Goal: Task Accomplishment & Management: Manage account settings

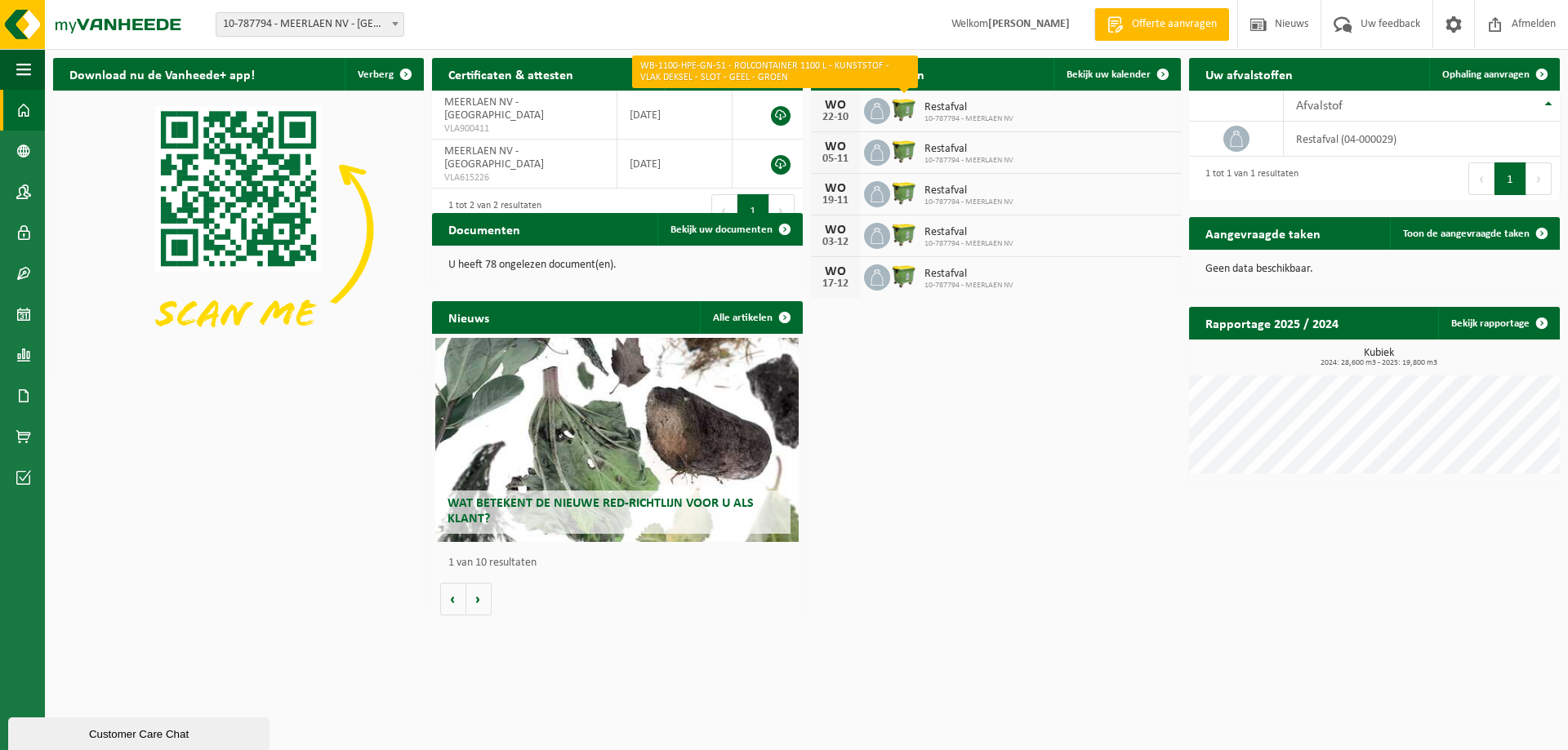
click at [901, 104] on img at bounding box center [903, 109] width 28 height 28
click at [916, 105] on div "Restafval 10-787794 - MEERLAEN NV" at bounding box center [964, 111] width 97 height 26
click at [946, 108] on span "Restafval" at bounding box center [968, 108] width 89 height 13
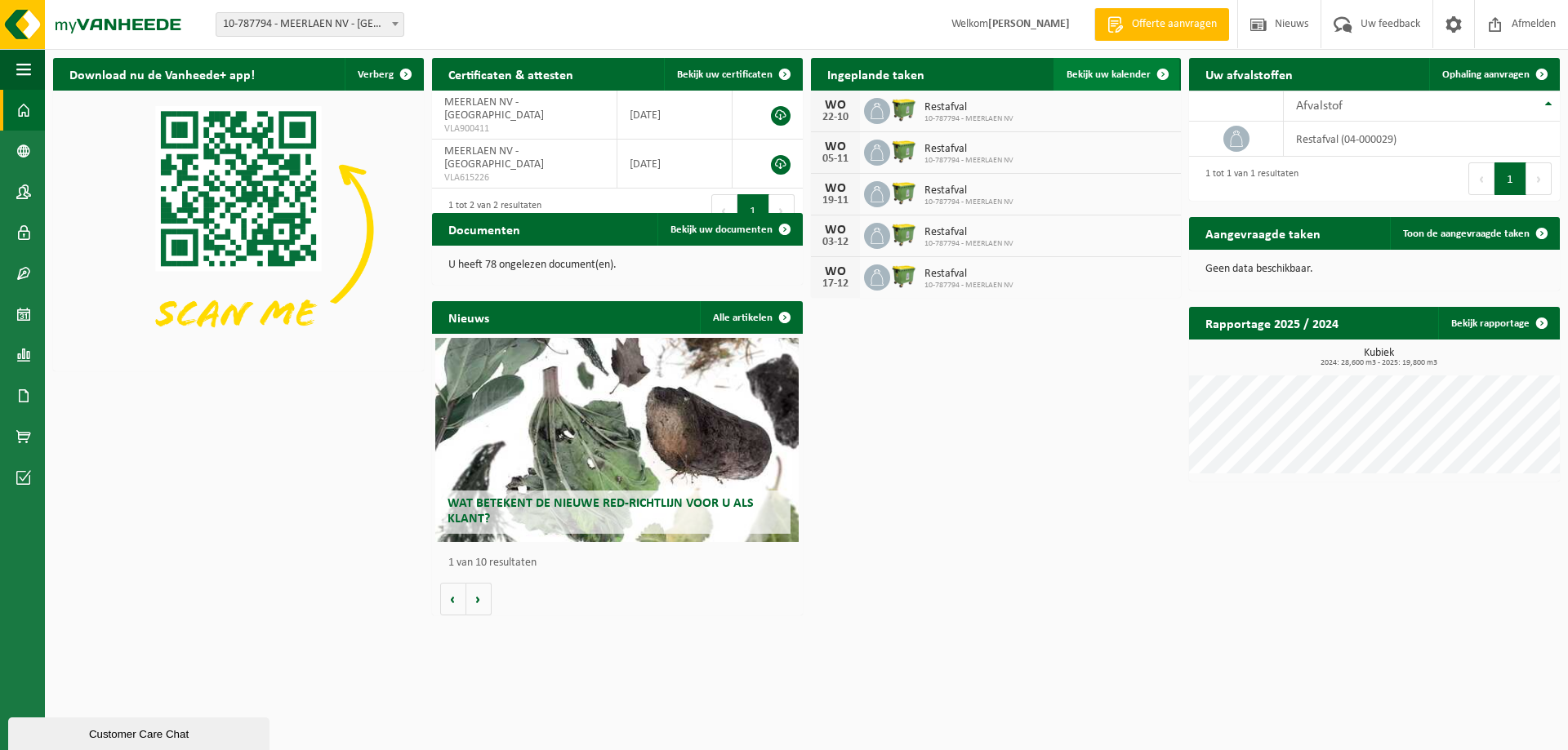
click at [1107, 75] on span "Bekijk uw kalender" at bounding box center [1108, 74] width 84 height 10
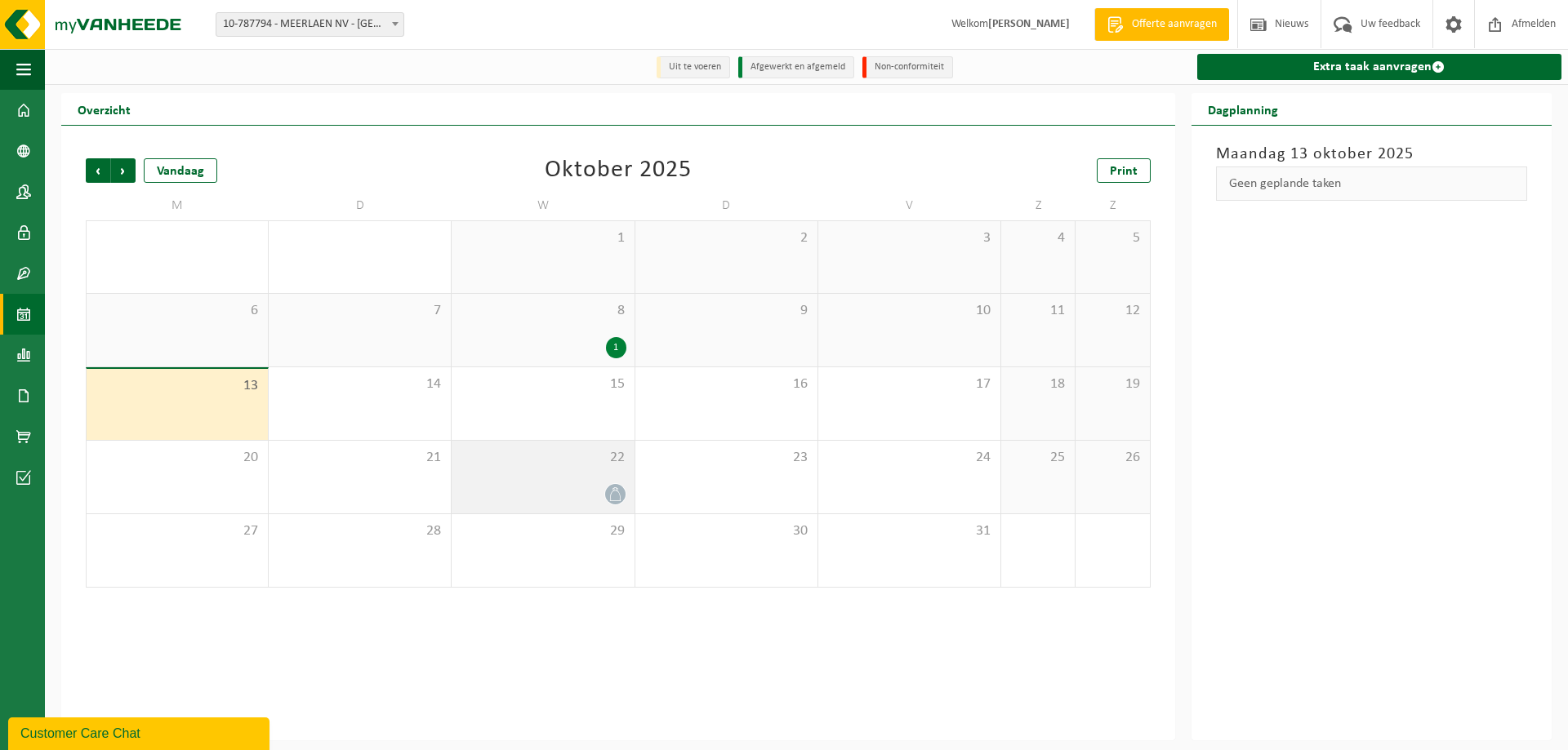
click at [619, 490] on icon at bounding box center [615, 494] width 14 height 14
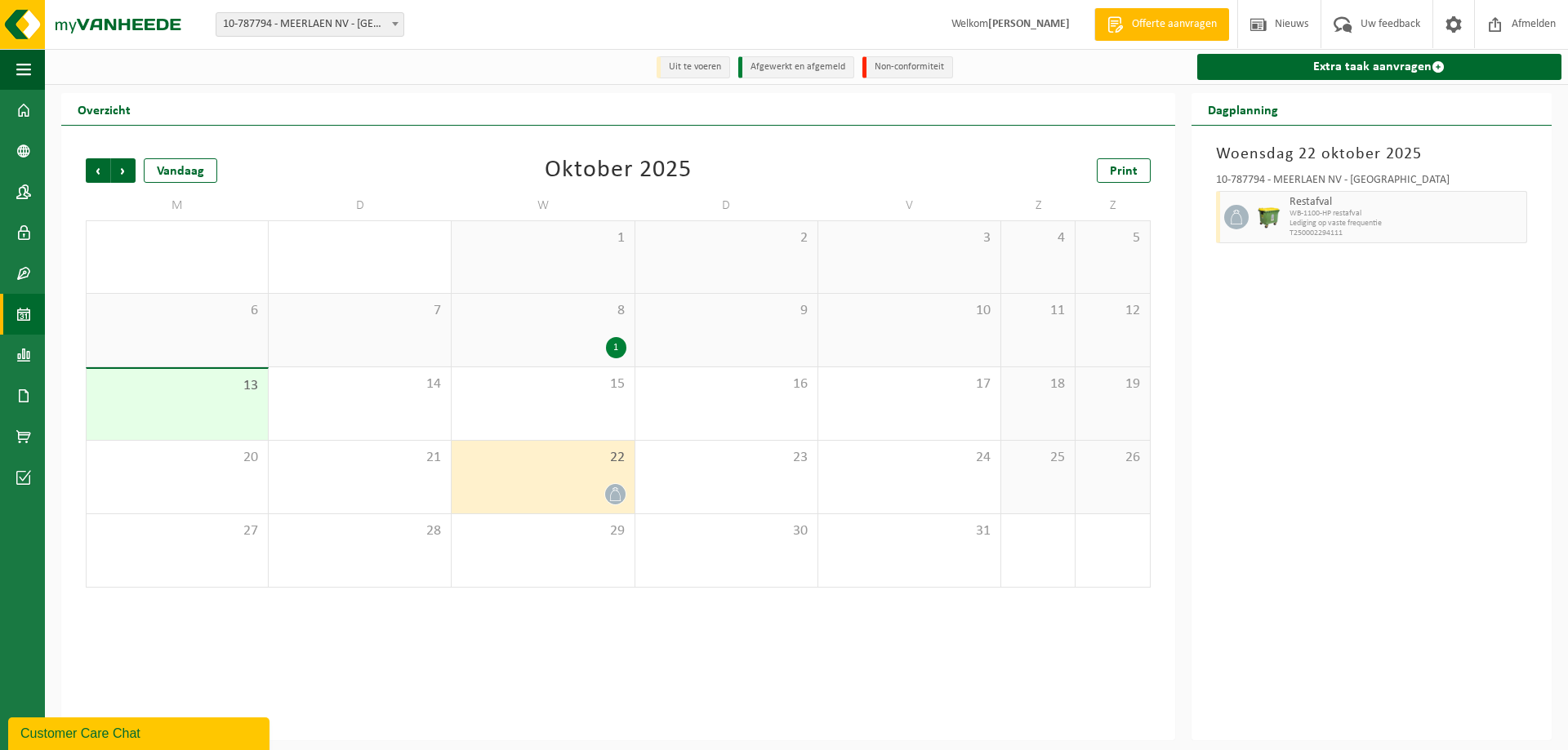
click at [616, 489] on icon at bounding box center [615, 494] width 14 height 14
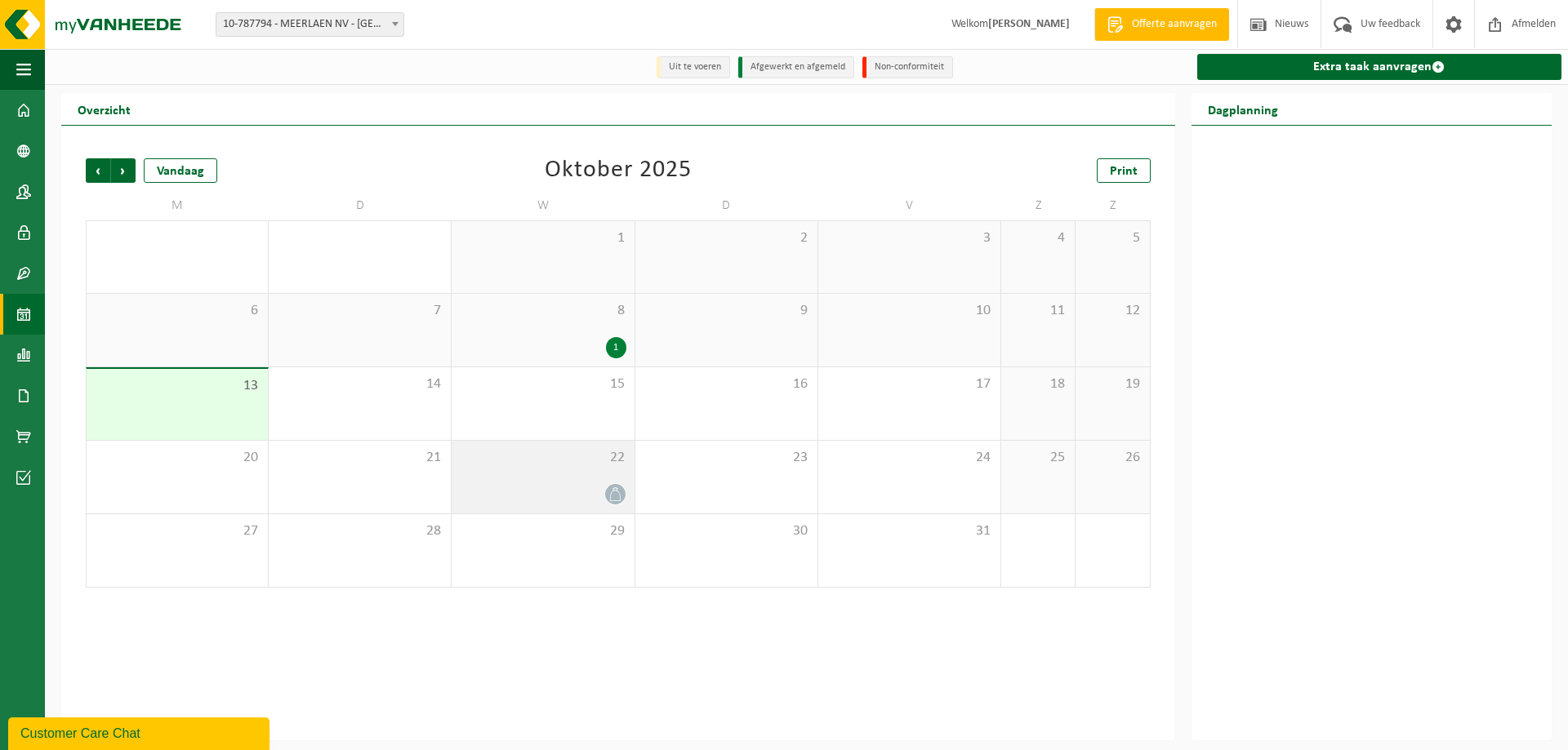
click at [616, 488] on icon at bounding box center [615, 494] width 14 height 14
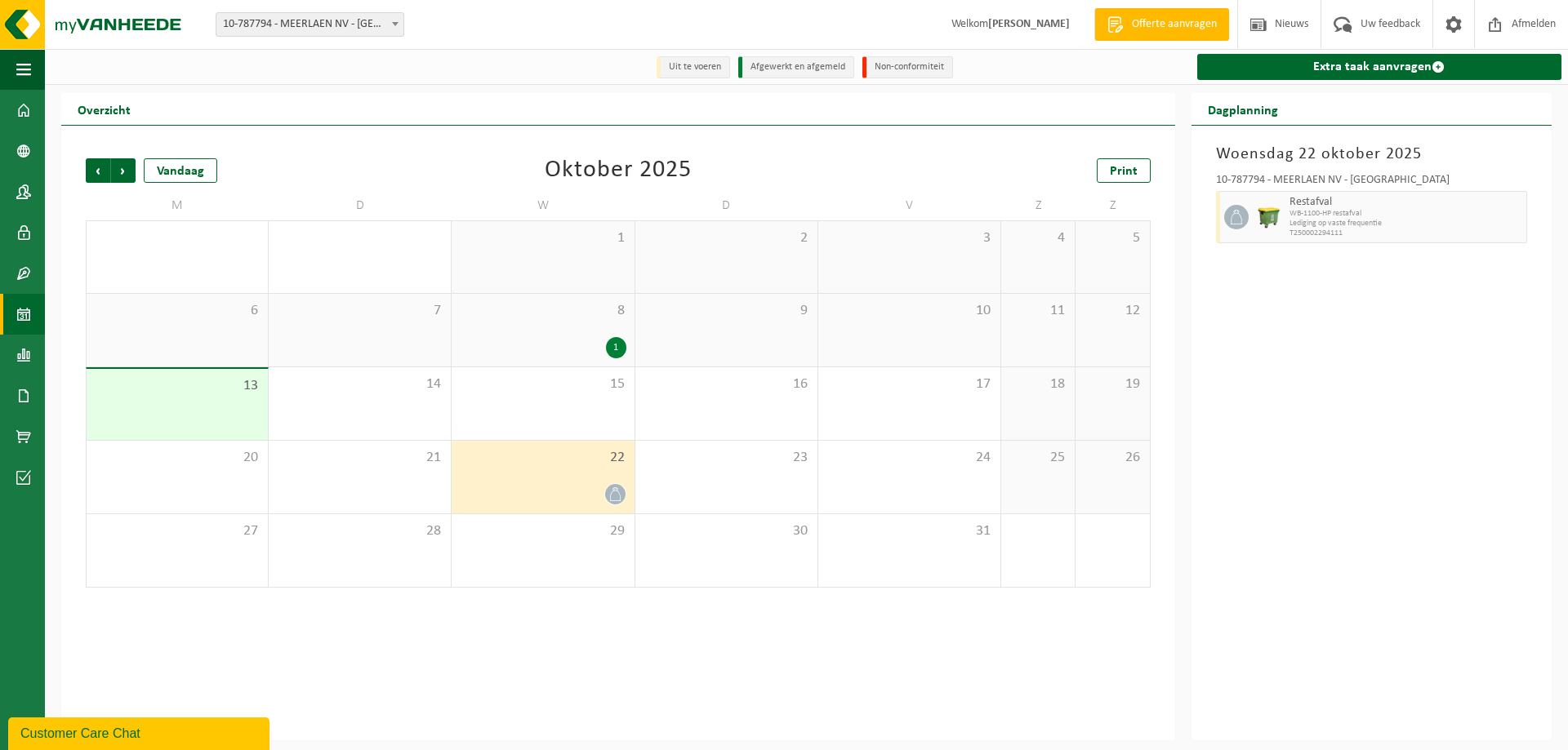
click at [572, 479] on div "22" at bounding box center [542, 477] width 182 height 72
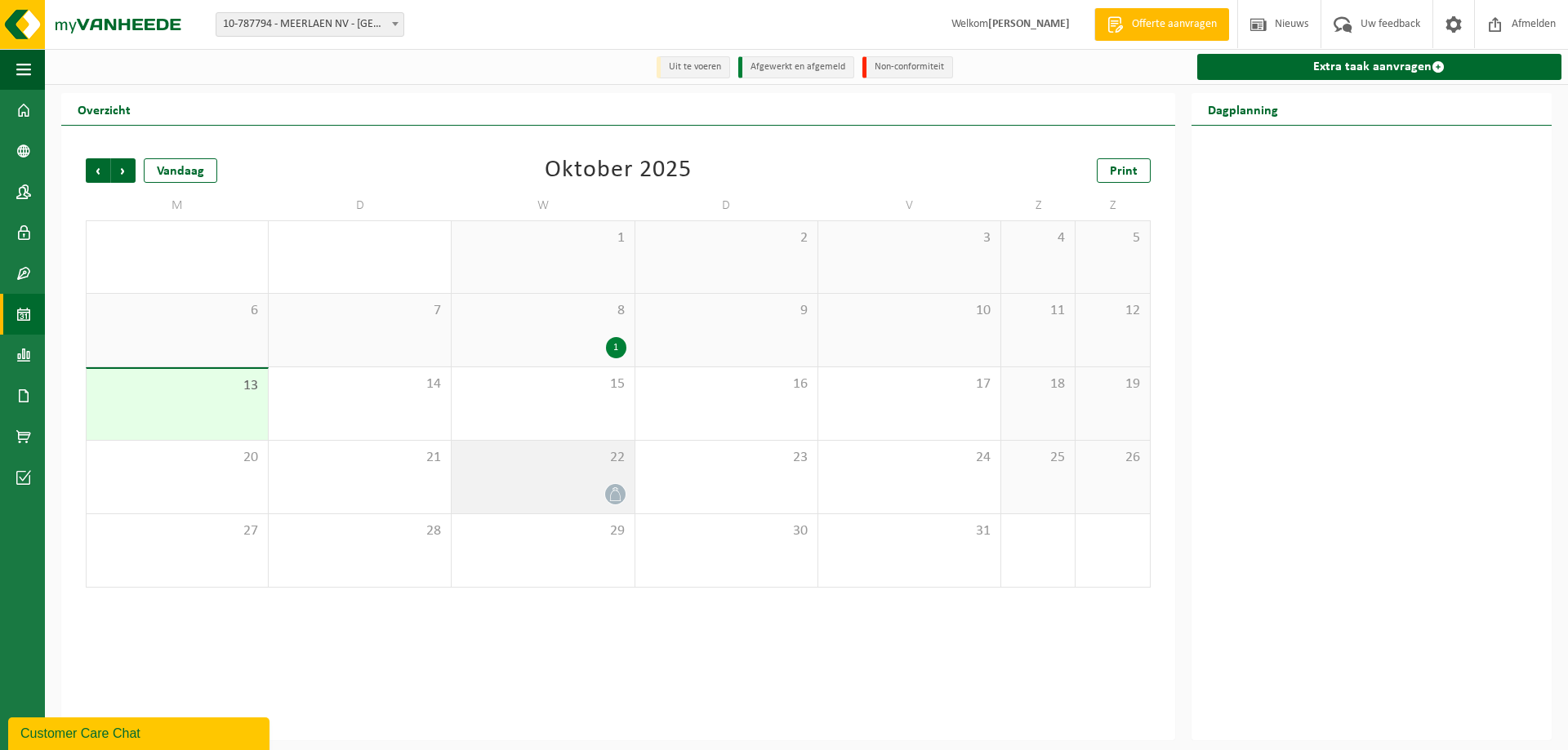
click at [562, 476] on div "22" at bounding box center [542, 477] width 182 height 72
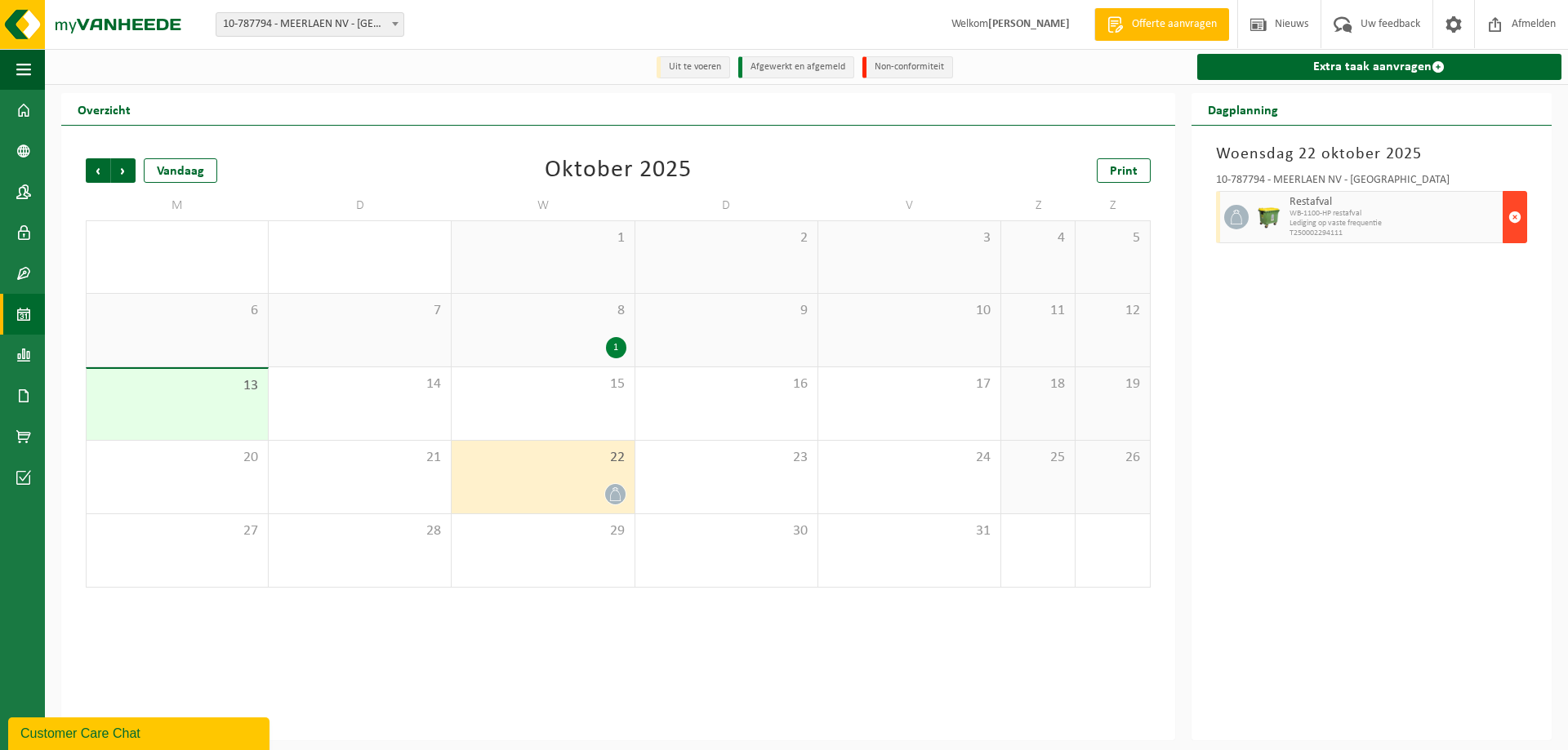
click at [1516, 215] on span "button" at bounding box center [1515, 217] width 13 height 32
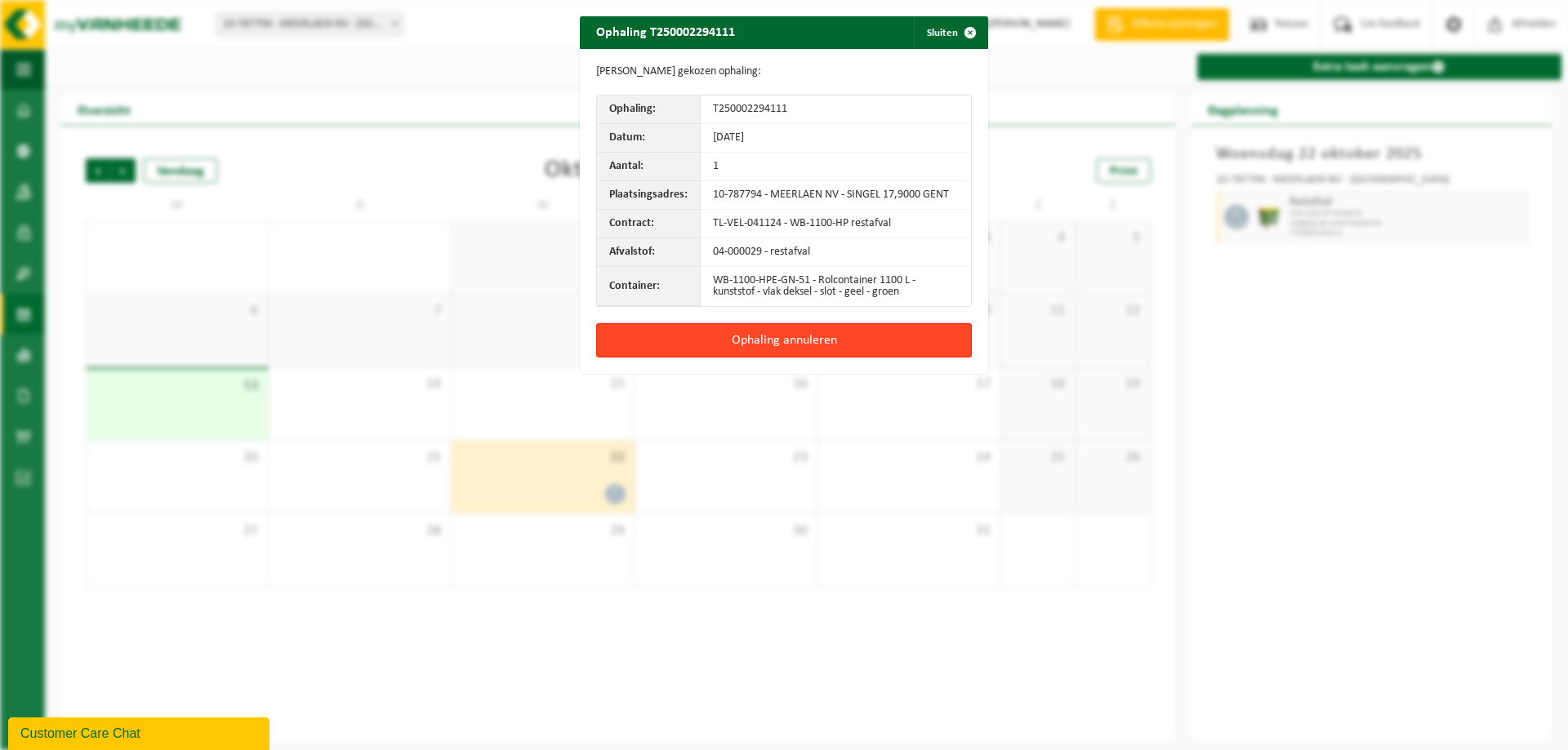
click at [770, 341] on button "Ophaling annuleren" at bounding box center [784, 341] width 375 height 34
